Goal: Communication & Community: Answer question/provide support

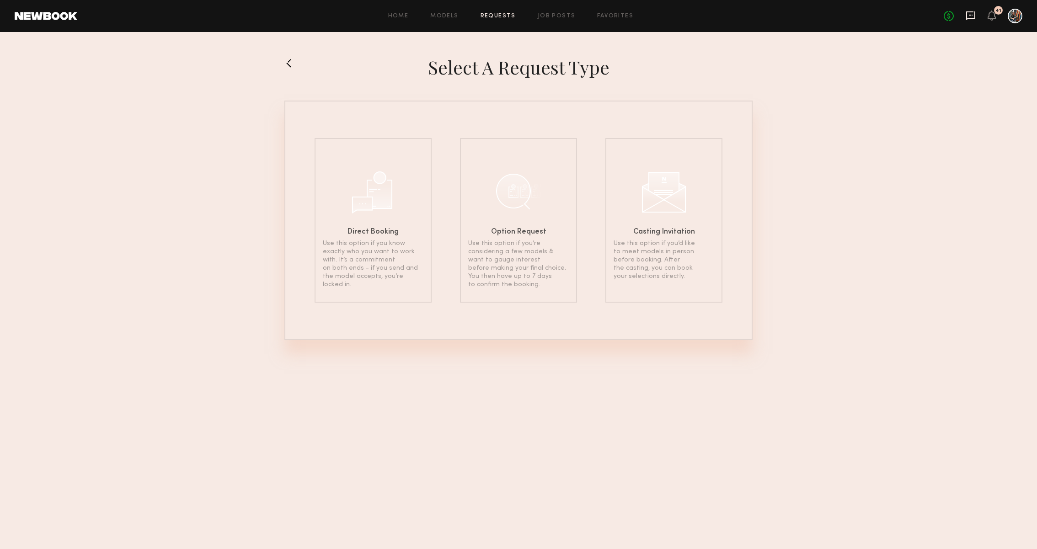
click at [971, 15] on icon at bounding box center [971, 15] width 4 height 1
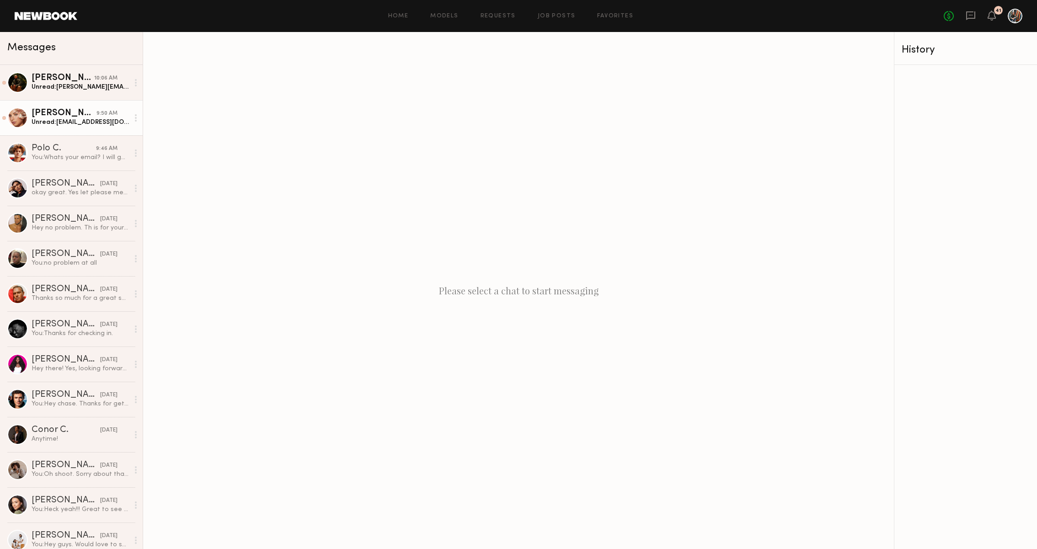
click at [73, 125] on div "Unread: [EMAIL_ADDRESS][DOMAIN_NAME]" at bounding box center [80, 122] width 97 height 9
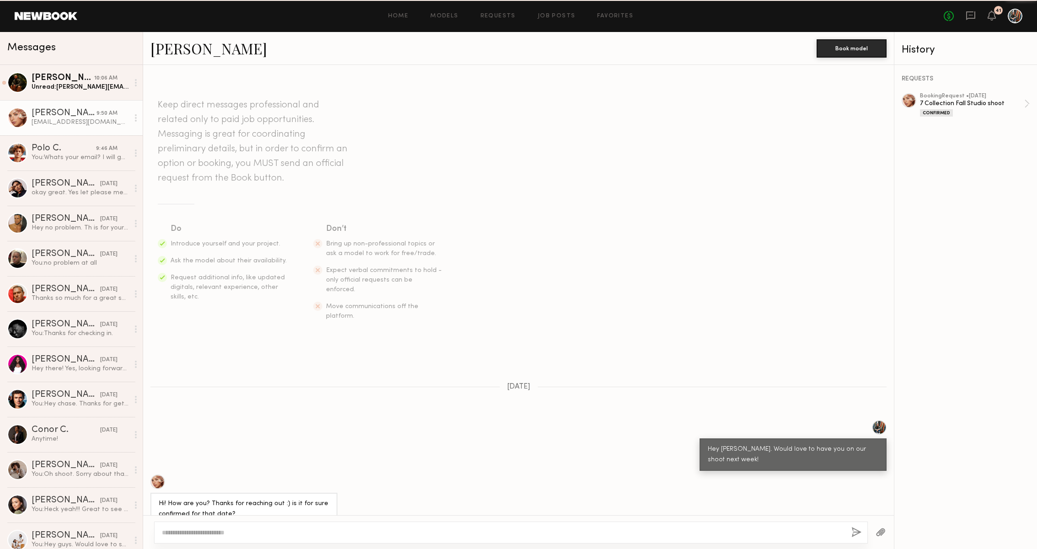
scroll to position [267, 0]
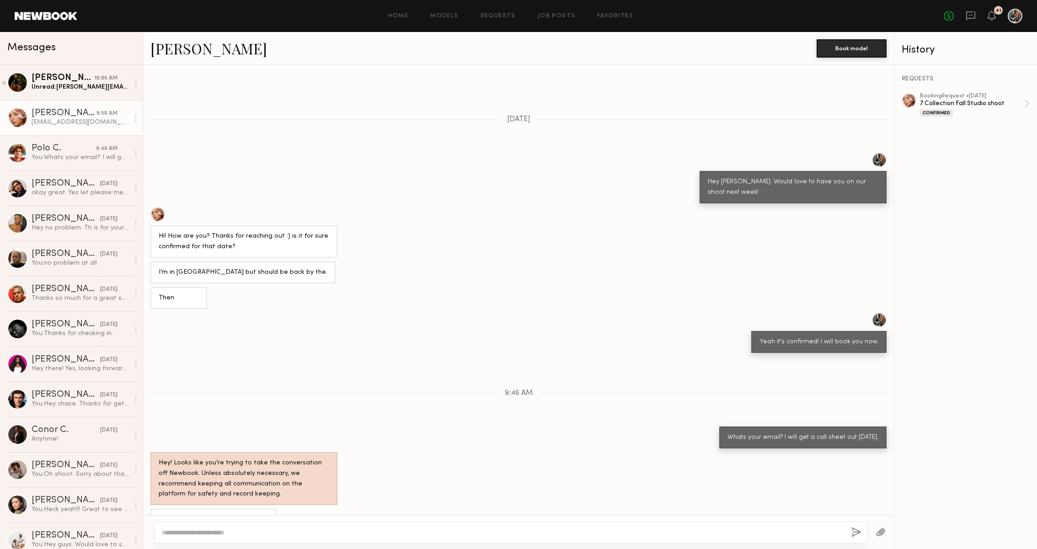
click at [244, 536] on textarea at bounding box center [503, 532] width 682 height 9
type textarea "*"
type textarea "*******"
click at [855, 533] on button "button" at bounding box center [857, 532] width 10 height 11
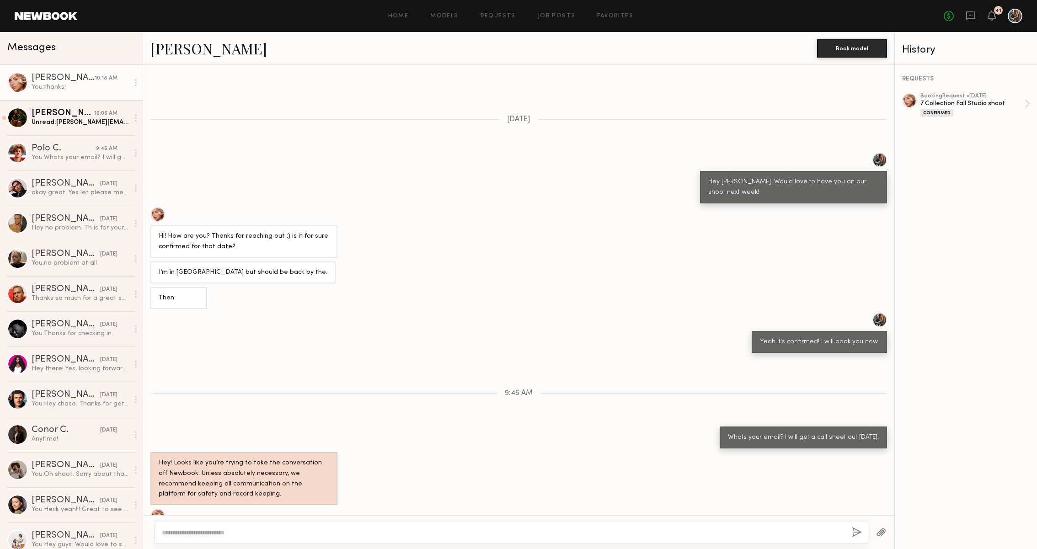
scroll to position [380, 0]
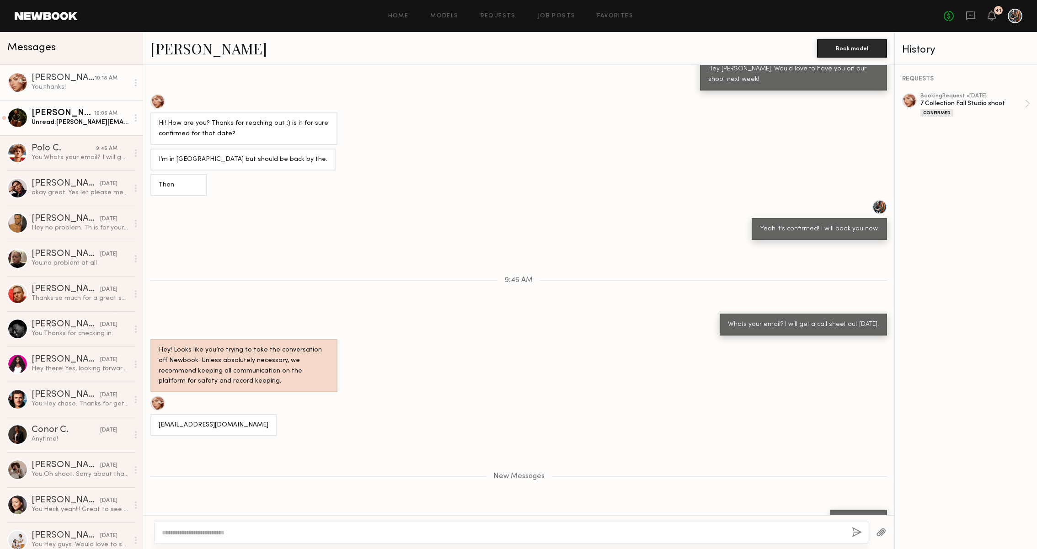
click at [72, 113] on div "[PERSON_NAME]" at bounding box center [63, 113] width 63 height 9
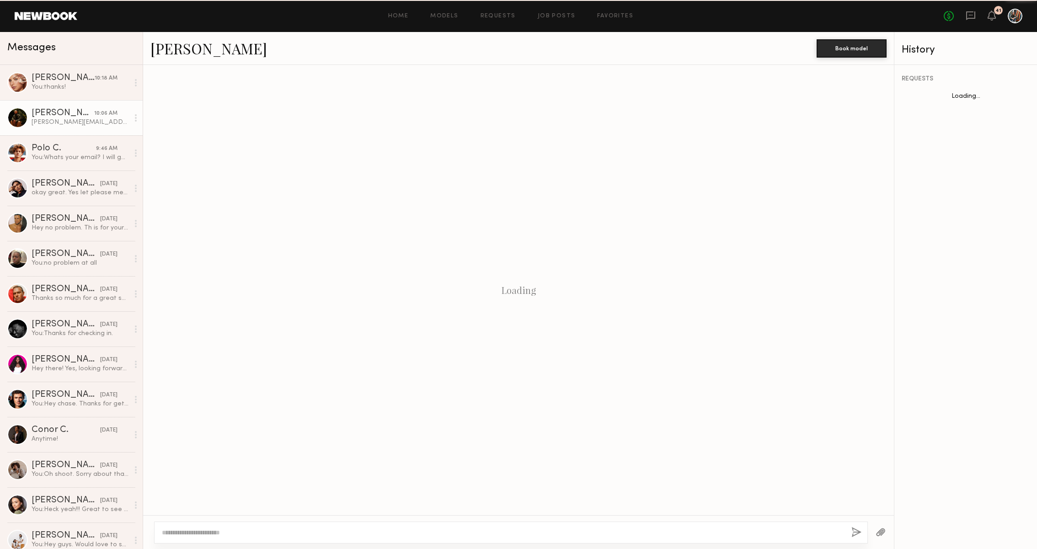
scroll to position [163, 0]
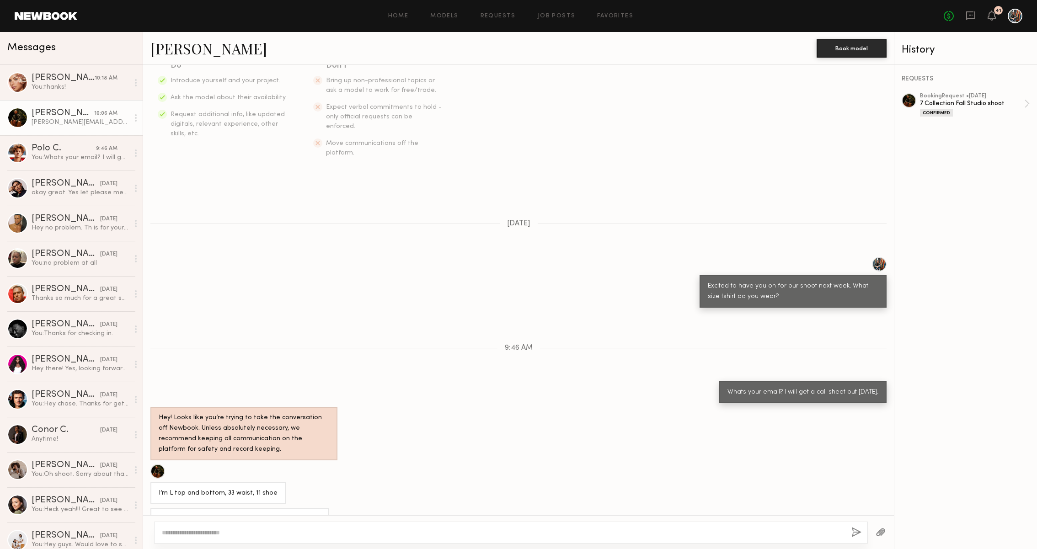
click at [283, 536] on textarea at bounding box center [503, 532] width 682 height 9
click at [279, 541] on div at bounding box center [511, 533] width 714 height 22
click at [253, 534] on textarea at bounding box center [503, 532] width 682 height 9
type textarea "**********"
click at [860, 532] on button "button" at bounding box center [857, 532] width 10 height 11
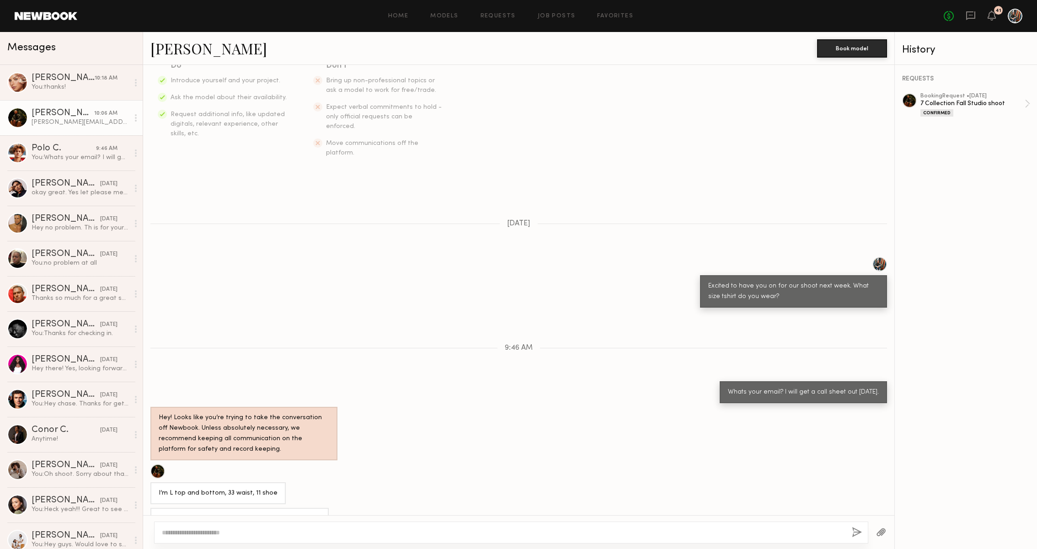
scroll to position [258, 0]
